Goal: Task Accomplishment & Management: Complete application form

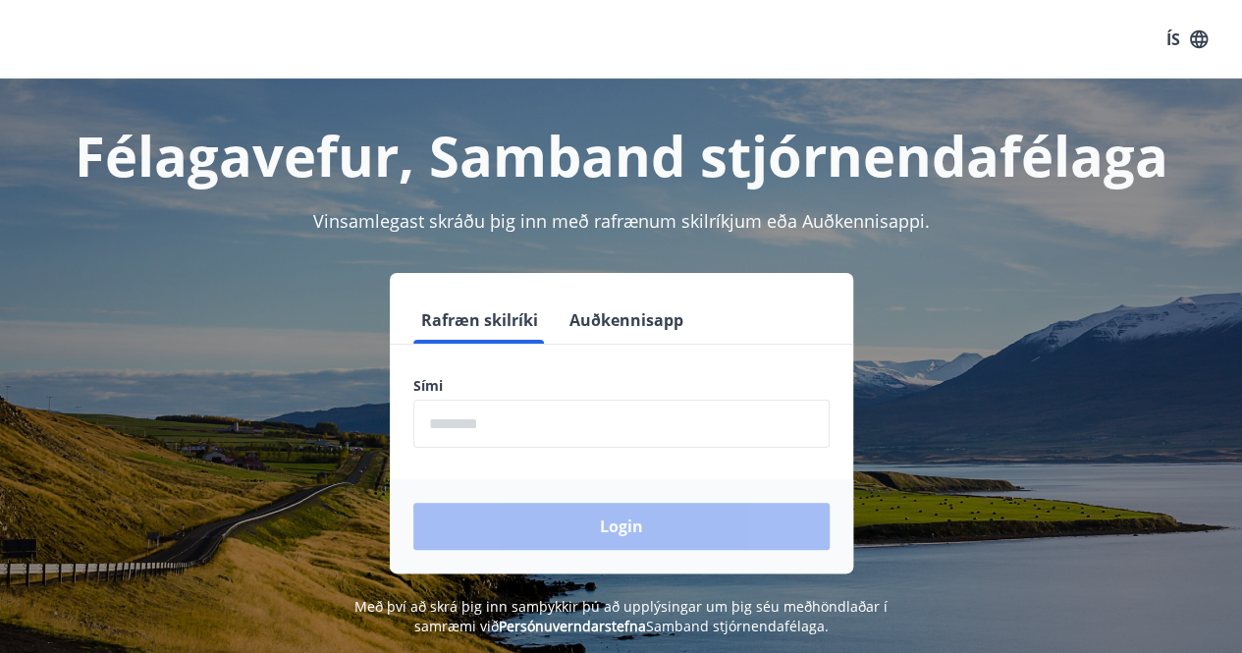
click at [534, 429] on input "phone" at bounding box center [621, 424] width 416 height 48
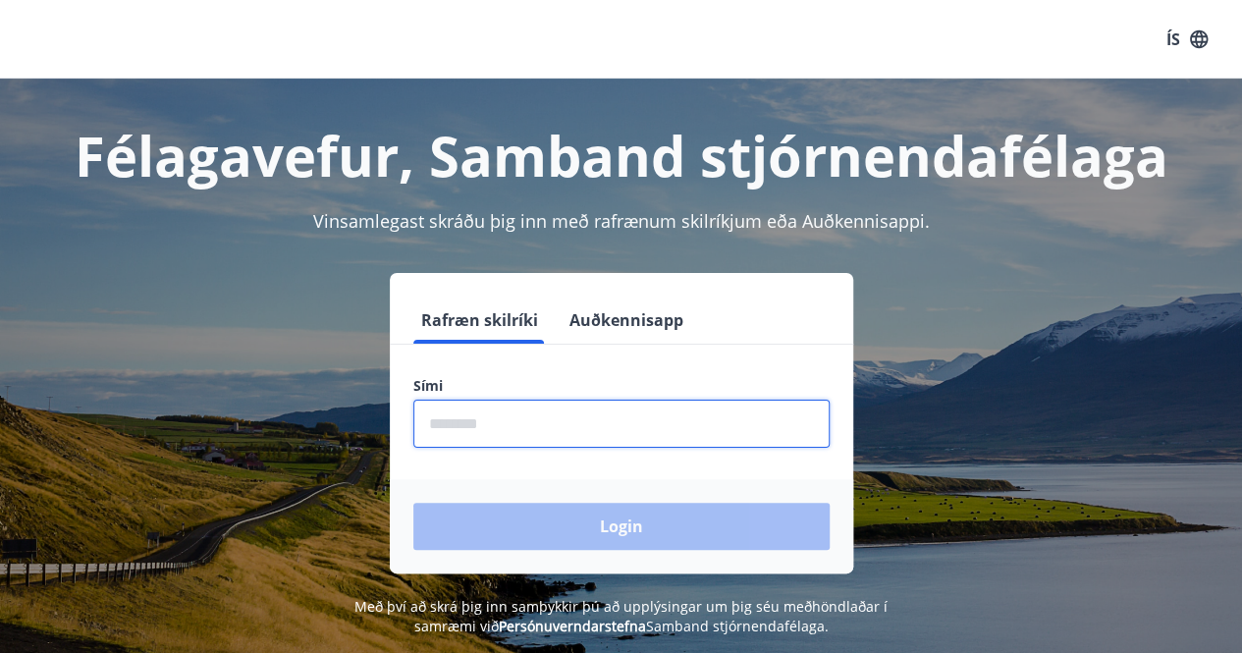
type input "********"
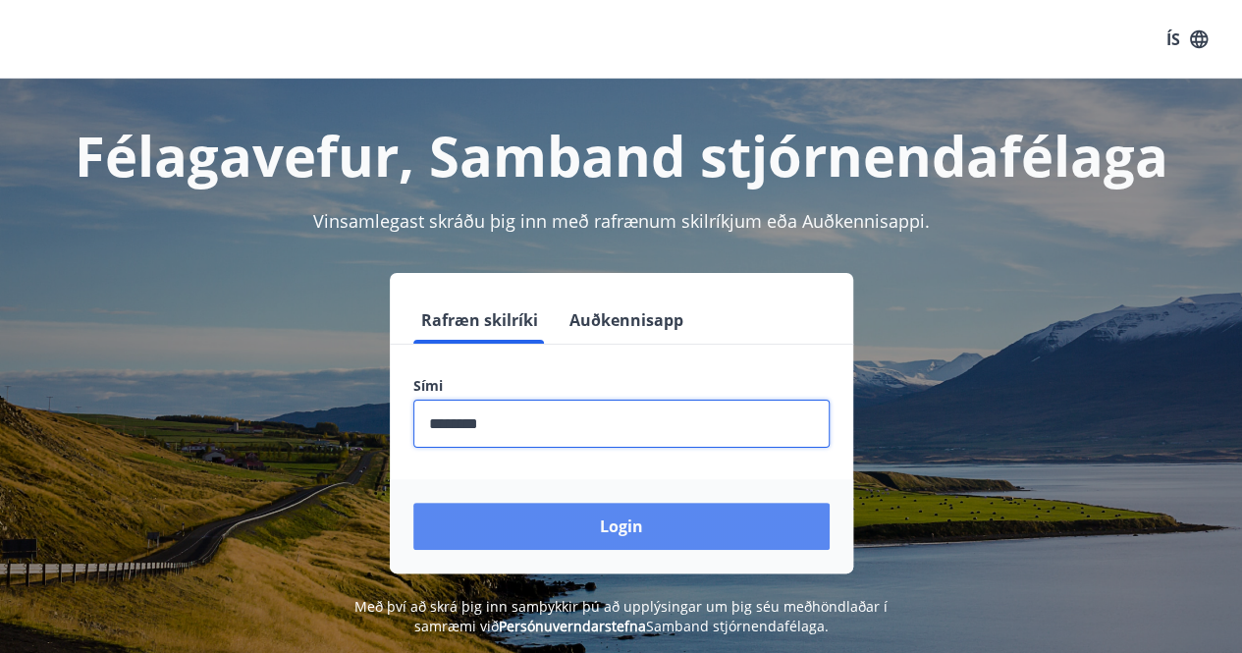
click at [589, 518] on button "Login" at bounding box center [621, 526] width 416 height 47
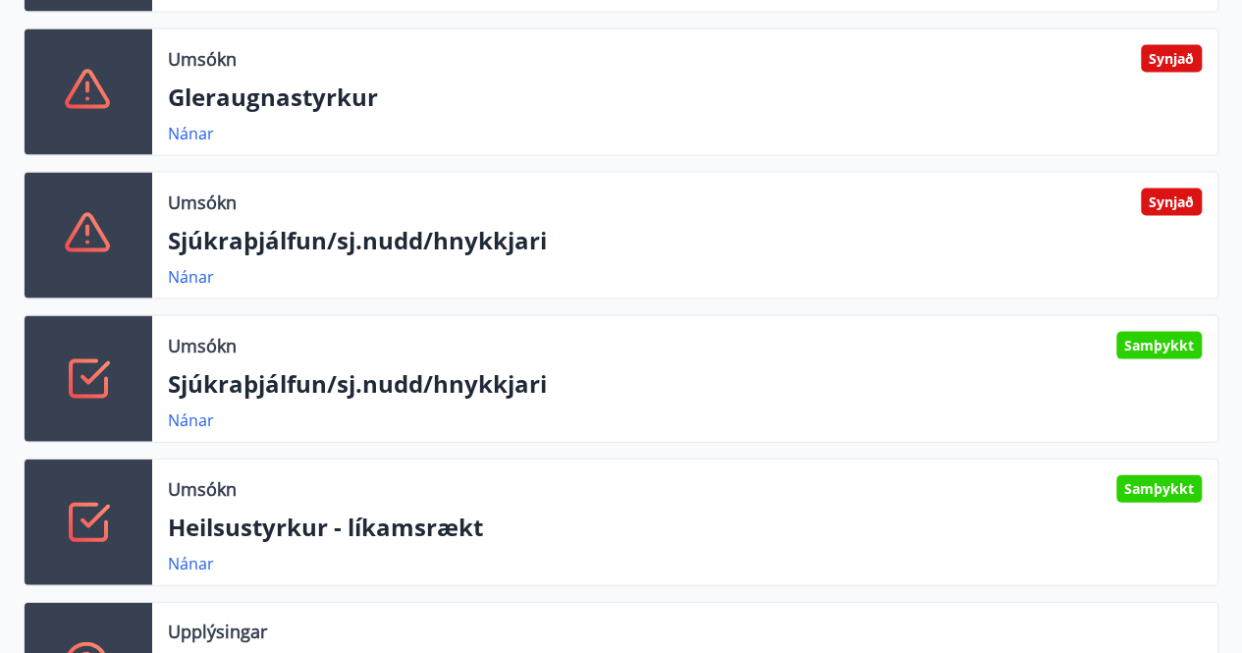
scroll to position [1868, 0]
